Goal: Browse casually

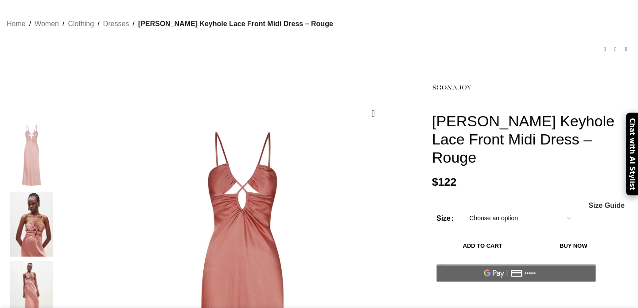
scroll to position [63, 0]
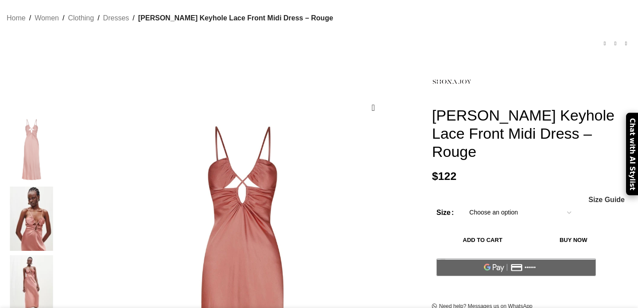
click at [58, 197] on img at bounding box center [31, 218] width 54 height 65
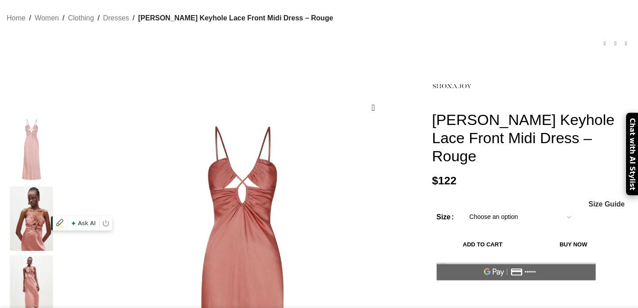
click at [58, 260] on img at bounding box center [31, 287] width 54 height 65
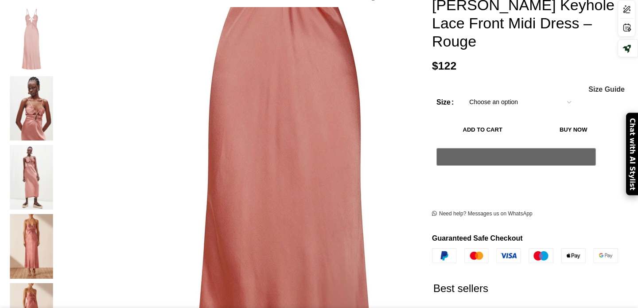
scroll to position [194, 0]
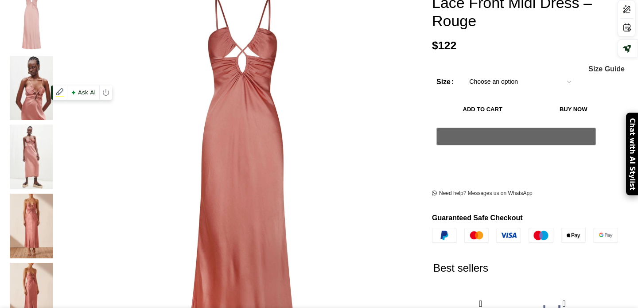
click at [58, 124] on img at bounding box center [31, 156] width 54 height 65
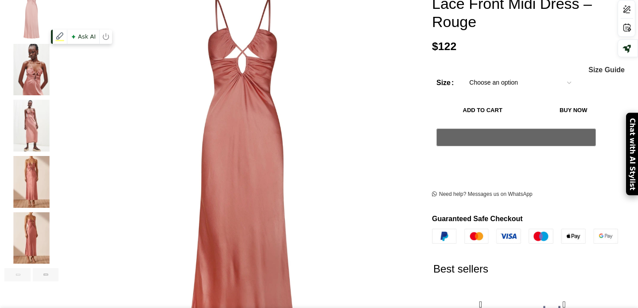
click at [58, 72] on img "2 / 6" at bounding box center [31, 70] width 54 height 52
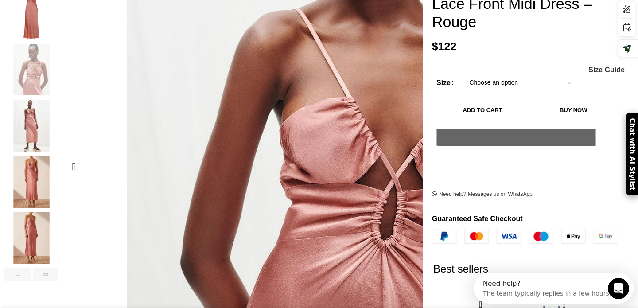
scroll to position [0, 0]
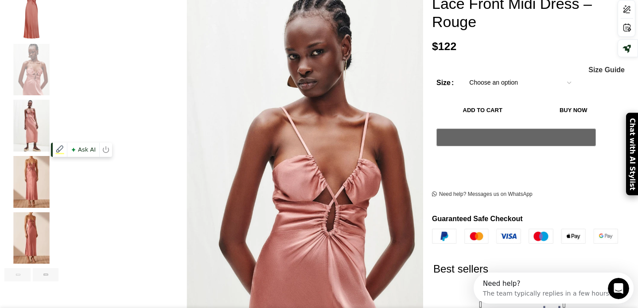
click at [58, 171] on img "4 / 6" at bounding box center [31, 182] width 54 height 52
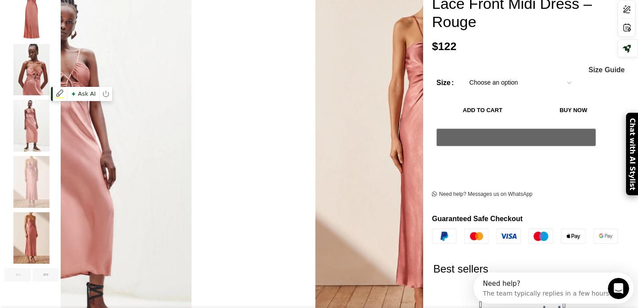
click at [58, 110] on img "3 / 6" at bounding box center [31, 126] width 54 height 52
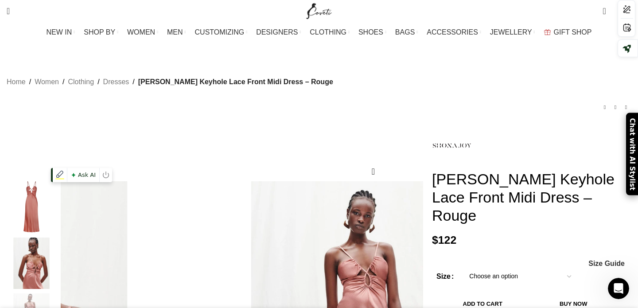
click at [58, 207] on img "1 / 6" at bounding box center [31, 207] width 54 height 52
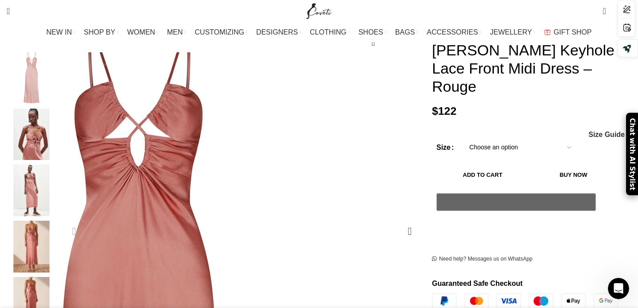
scroll to position [0, 466]
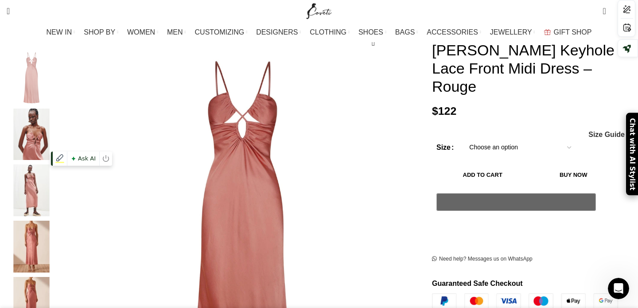
click at [58, 181] on img "3 / 6" at bounding box center [31, 190] width 54 height 52
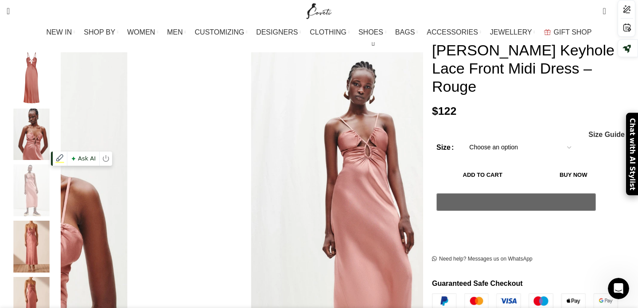
scroll to position [0, 559]
click at [58, 122] on img "2 / 6" at bounding box center [31, 134] width 54 height 52
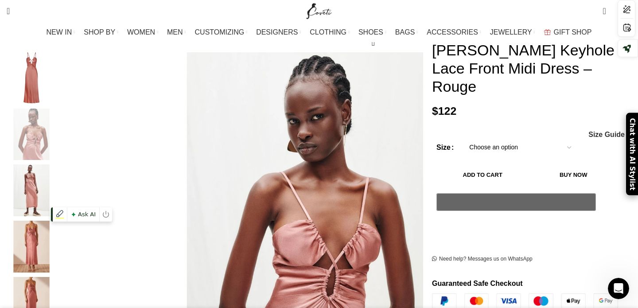
click at [58, 230] on img "4 / 6" at bounding box center [31, 247] width 54 height 52
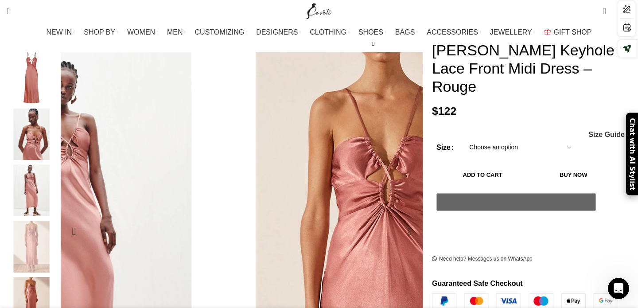
scroll to position [0, 652]
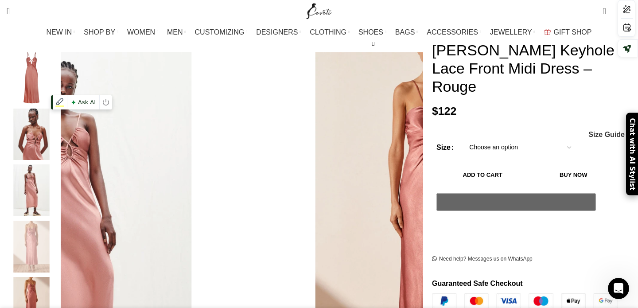
click at [58, 141] on img "2 / 6" at bounding box center [31, 134] width 54 height 52
